Goal: Find specific page/section: Find specific page/section

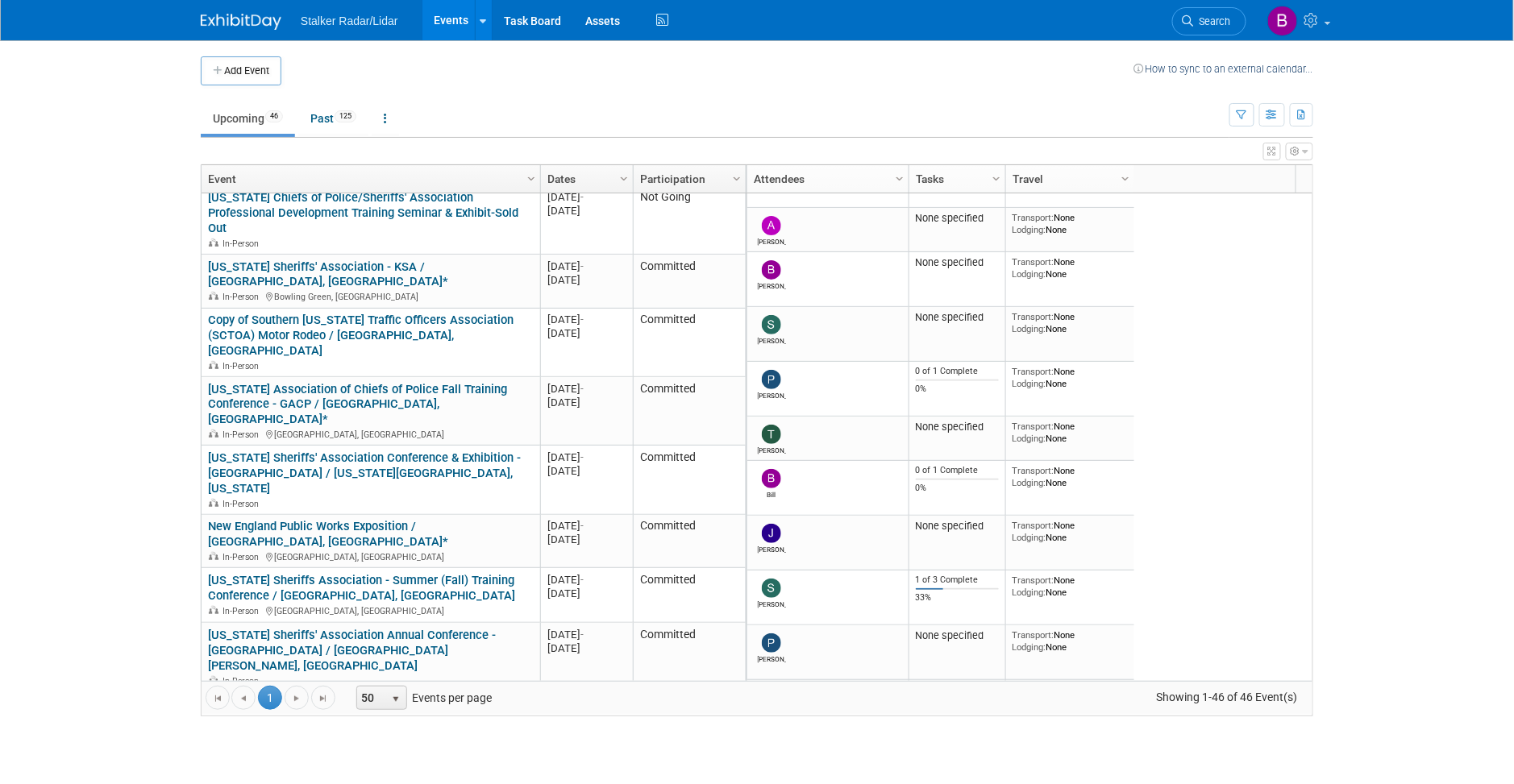
scroll to position [516, 0]
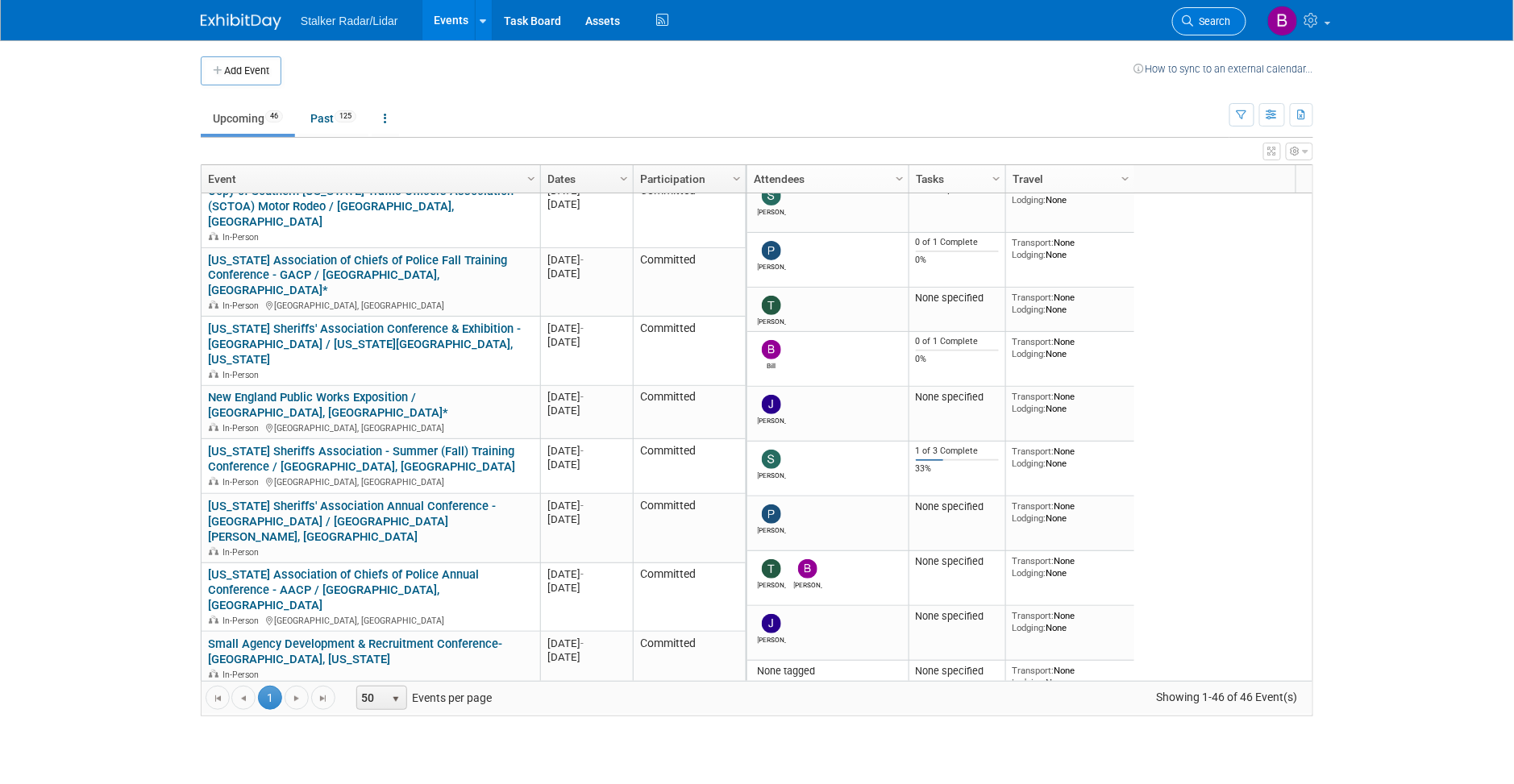
click at [1210, 23] on span "Search" at bounding box center [1211, 21] width 37 height 13
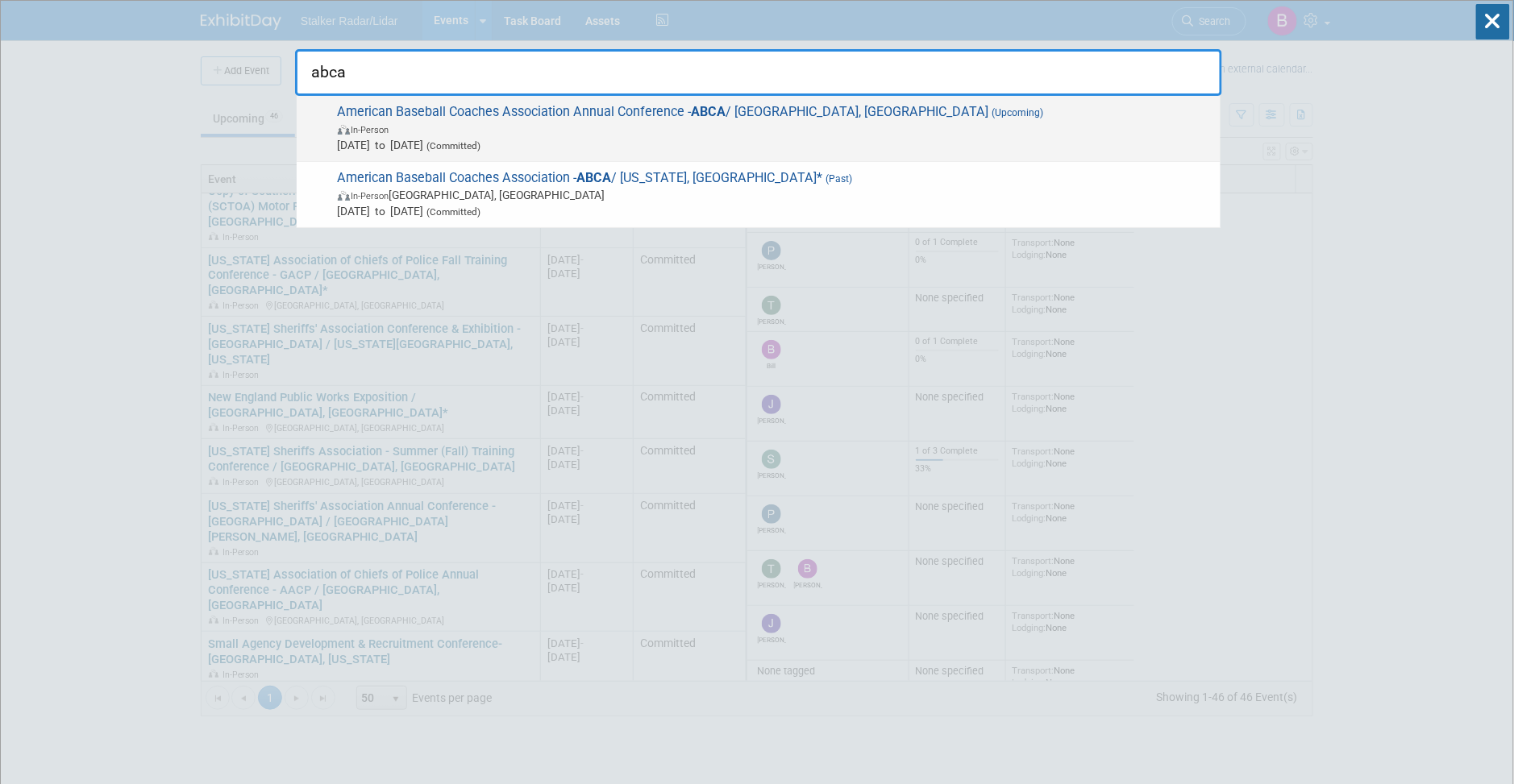
type input "abca"
click at [572, 137] on span "[DATE] to [DATE] (Committed)" at bounding box center [774, 145] width 875 height 16
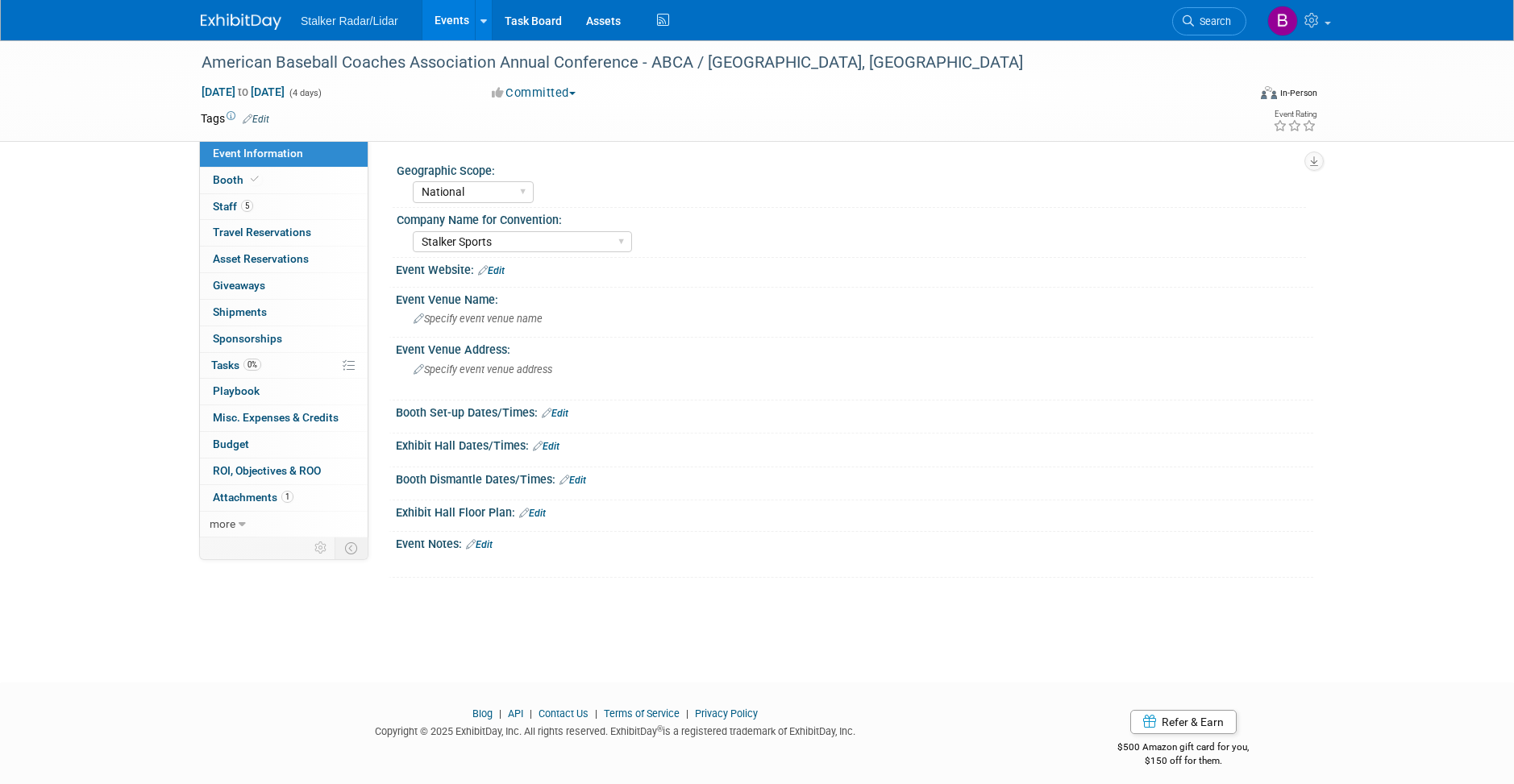
select select "National"
select select "Stalker Sports"
click at [295, 181] on link "Booth" at bounding box center [283, 180] width 167 height 26
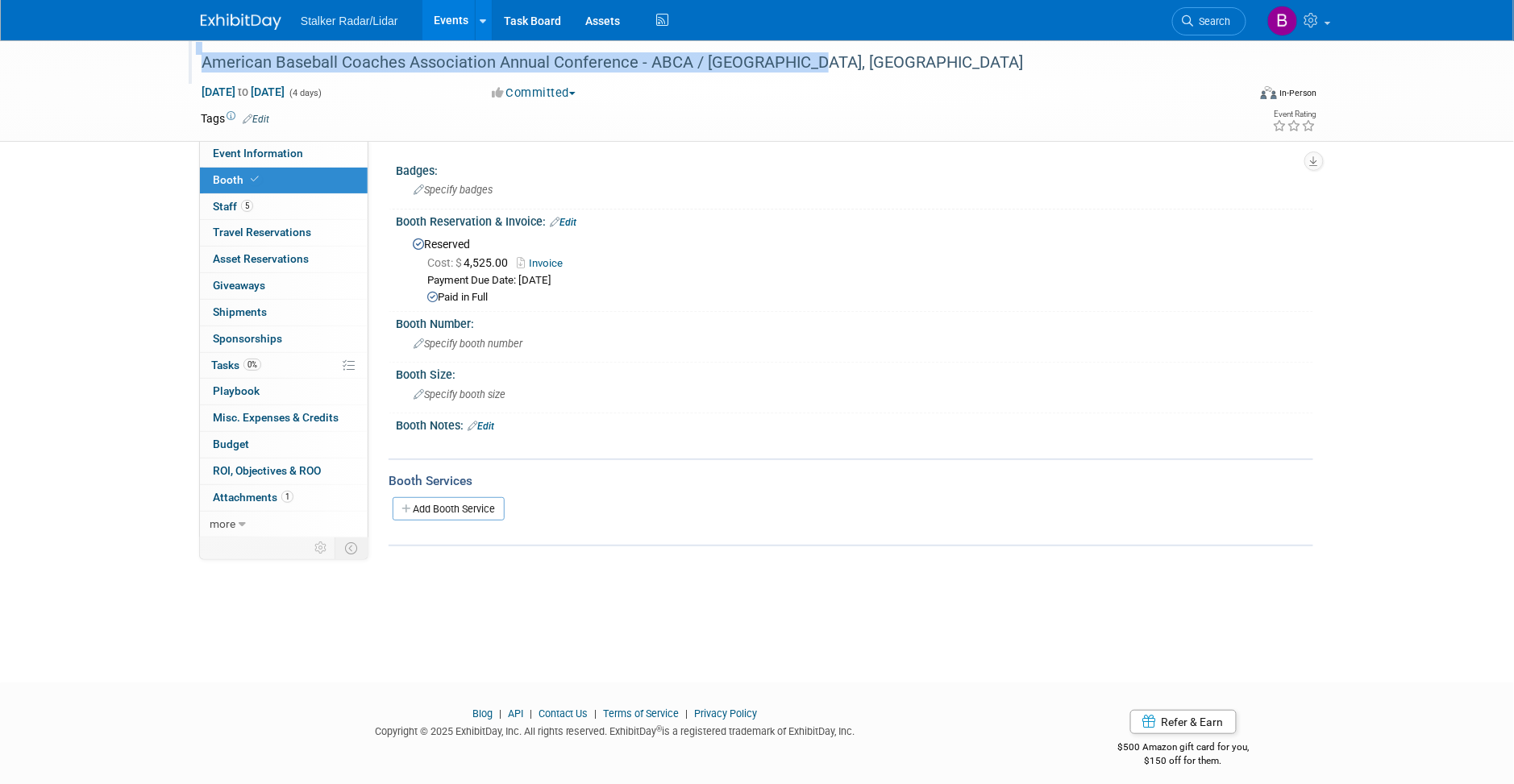
drag, startPoint x: 832, startPoint y: 66, endPoint x: 190, endPoint y: 52, distance: 642.2
click at [190, 52] on div "American Baseball Coaches Association Annual Conference - ABCA / [GEOGRAPHIC_DA…" at bounding box center [712, 62] width 1046 height 44
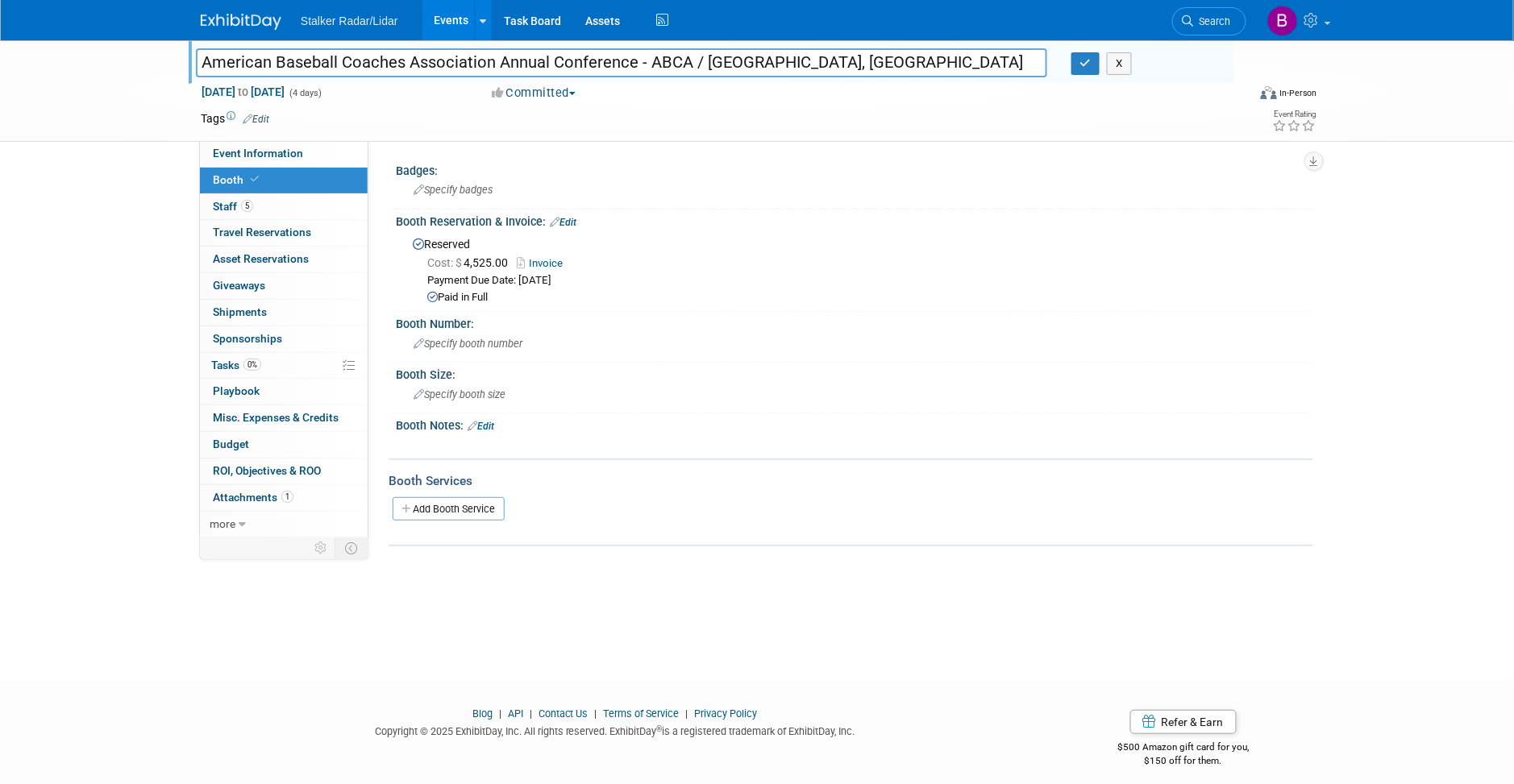
drag, startPoint x: 829, startPoint y: 65, endPoint x: 182, endPoint y: 64, distance: 647.0
click at [182, 64] on div "American Baseball Coaches Association Annual Conference - ABCA / Columbus, OH A…" at bounding box center [757, 90] width 1514 height 101
click at [772, 195] on div "Specify badges" at bounding box center [855, 190] width 894 height 25
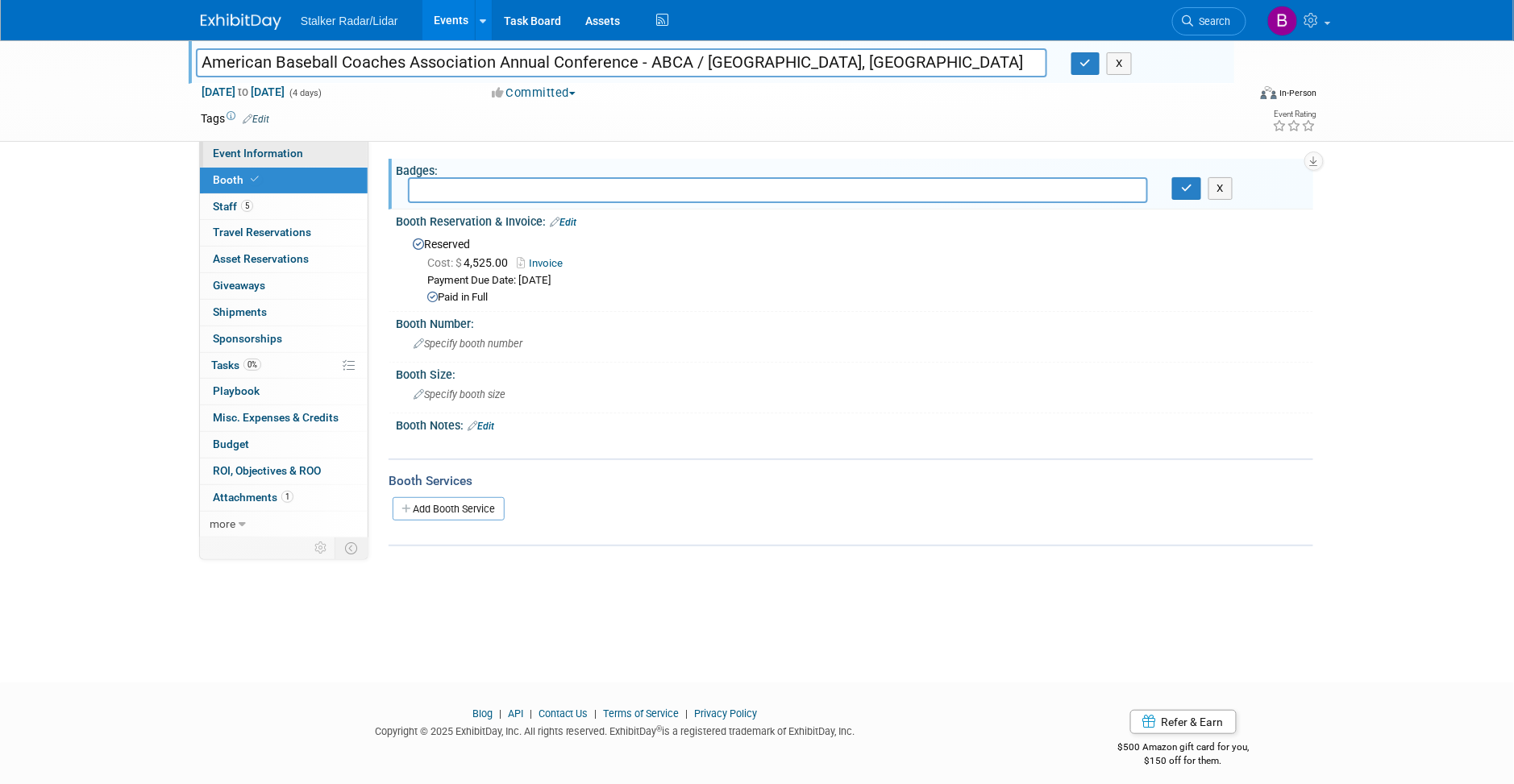
click at [227, 145] on link "Event Information" at bounding box center [283, 154] width 167 height 26
select select "National"
select select "Stalker Sports"
